Goal: Find specific page/section: Find specific page/section

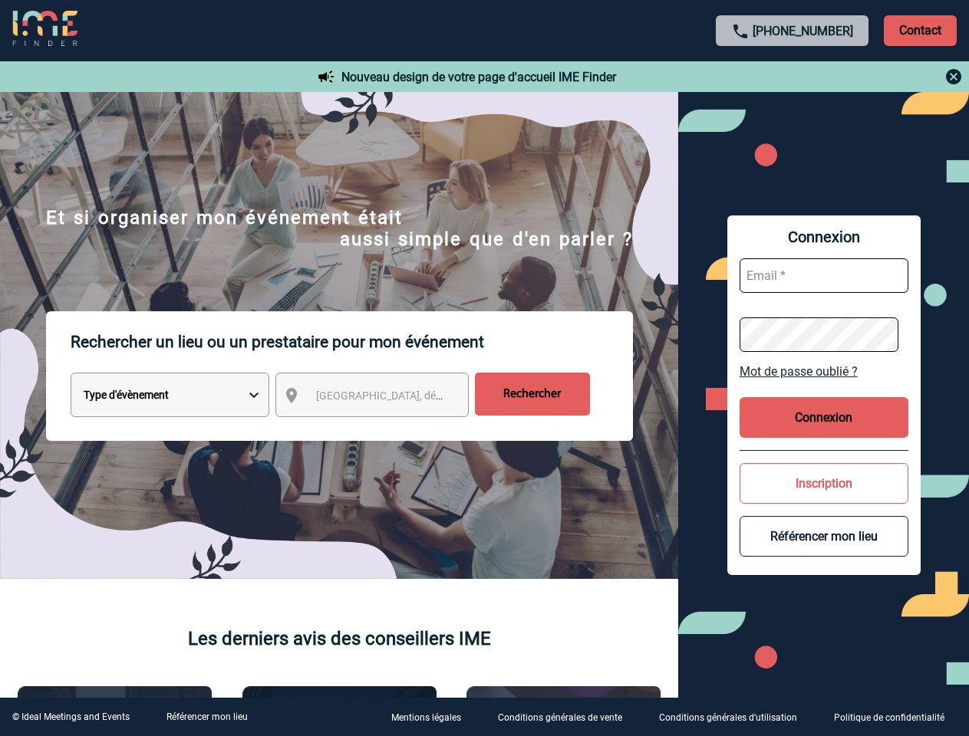
click at [484, 368] on p "Rechercher un lieu ou un prestataire pour mon événement" at bounding box center [352, 341] width 562 height 61
click at [919, 30] on p "Contact" at bounding box center [919, 30] width 73 height 31
click at [792, 77] on div at bounding box center [792, 76] width 341 height 18
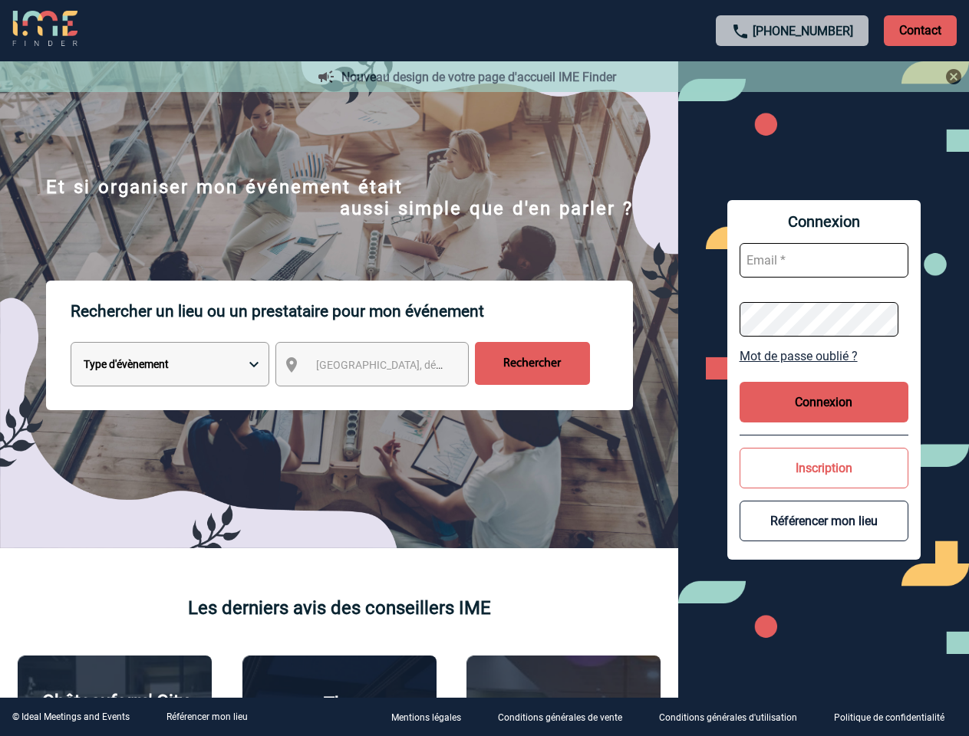
click at [386, 398] on div at bounding box center [483, 367] width 967 height 735
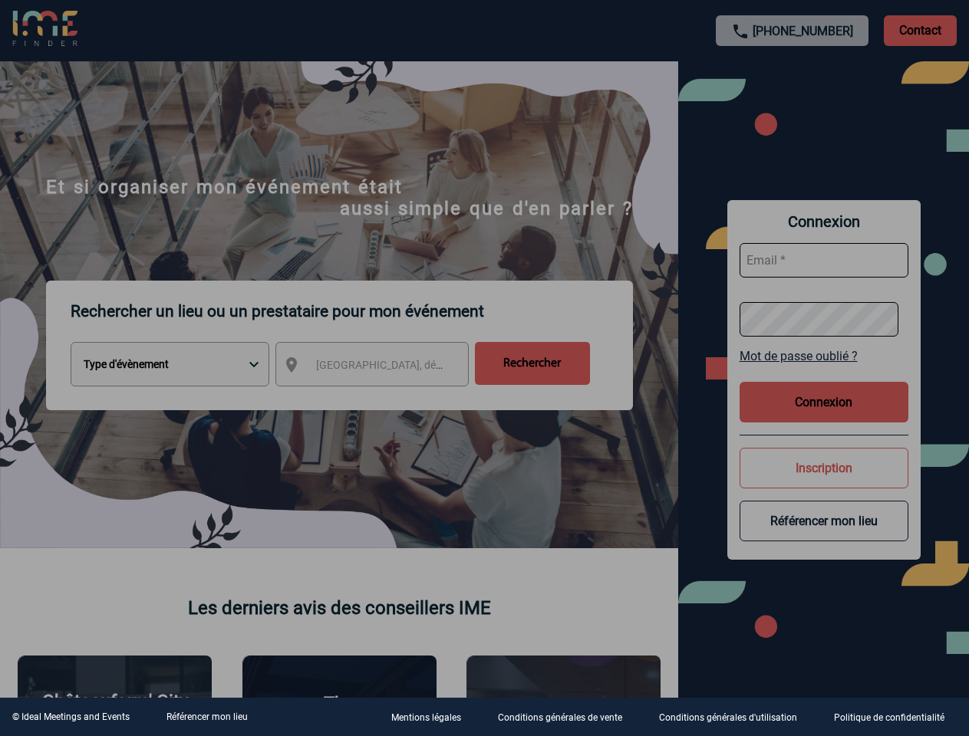
click at [824, 371] on div at bounding box center [484, 368] width 969 height 736
click at [824, 417] on div at bounding box center [484, 368] width 969 height 736
click at [824, 483] on div at bounding box center [484, 368] width 969 height 736
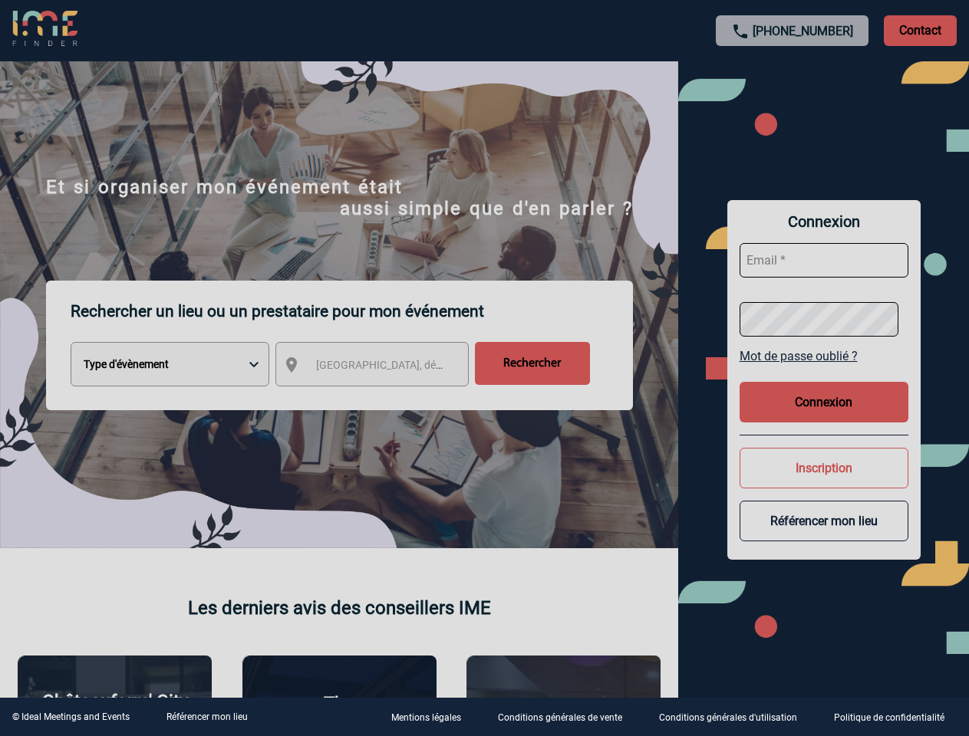
click at [824, 536] on button "Référencer mon lieu" at bounding box center [823, 521] width 169 height 41
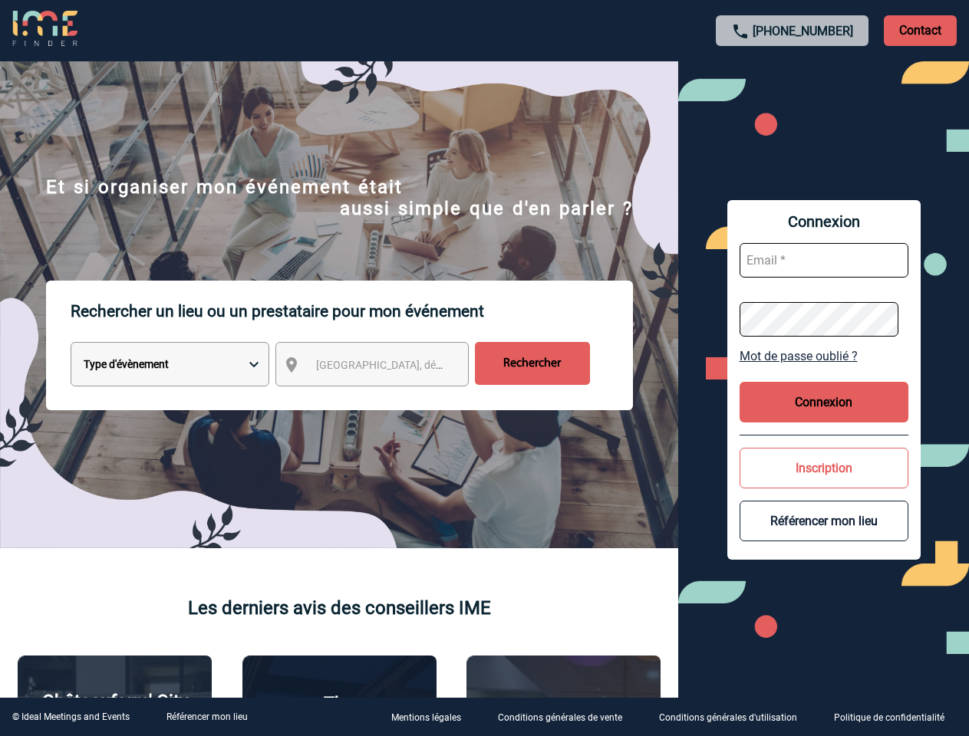
click at [206, 717] on link "Référencer mon lieu" at bounding box center [206, 717] width 81 height 11
